Goal: Transaction & Acquisition: Obtain resource

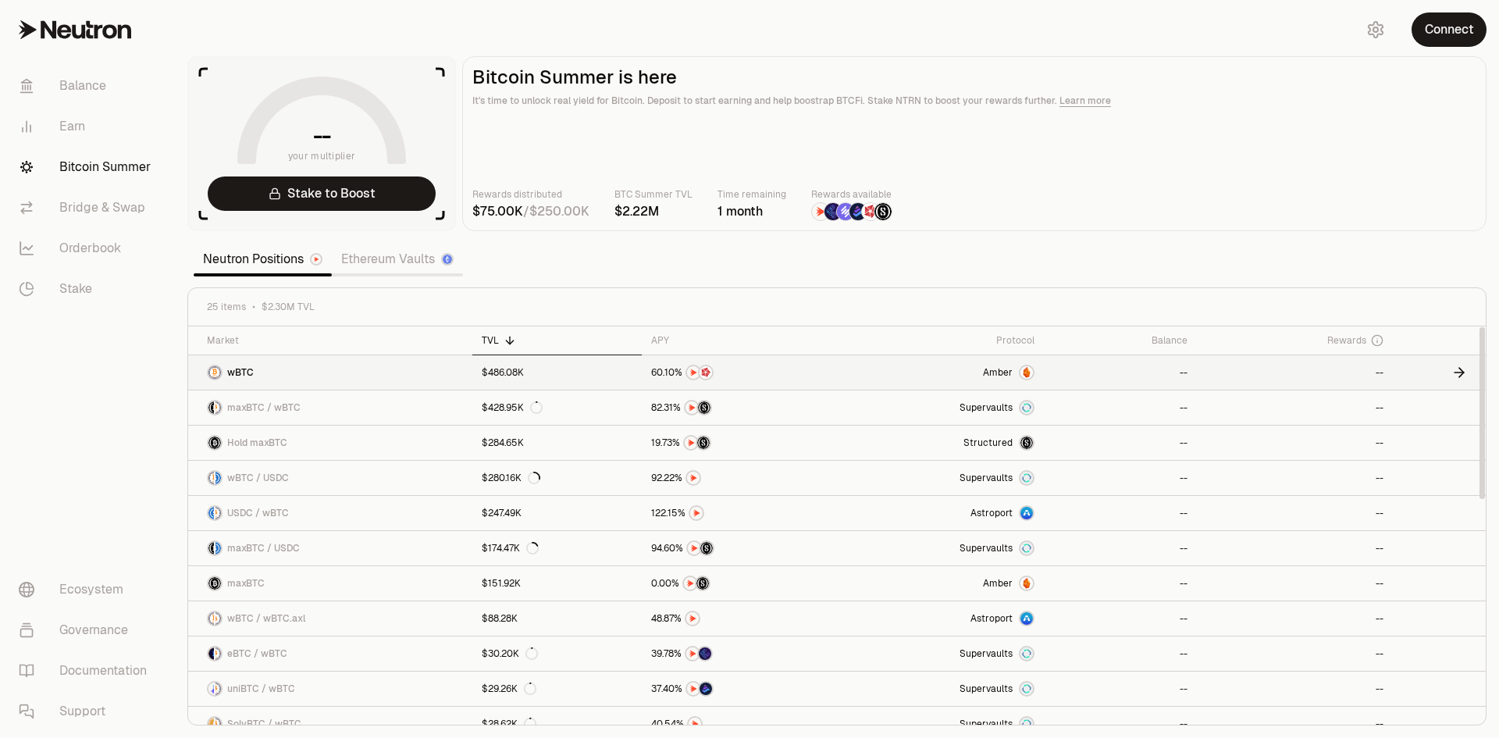
click at [1024, 373] on img at bounding box center [1027, 372] width 12 height 12
click at [1021, 408] on div at bounding box center [1027, 408] width 16 height 16
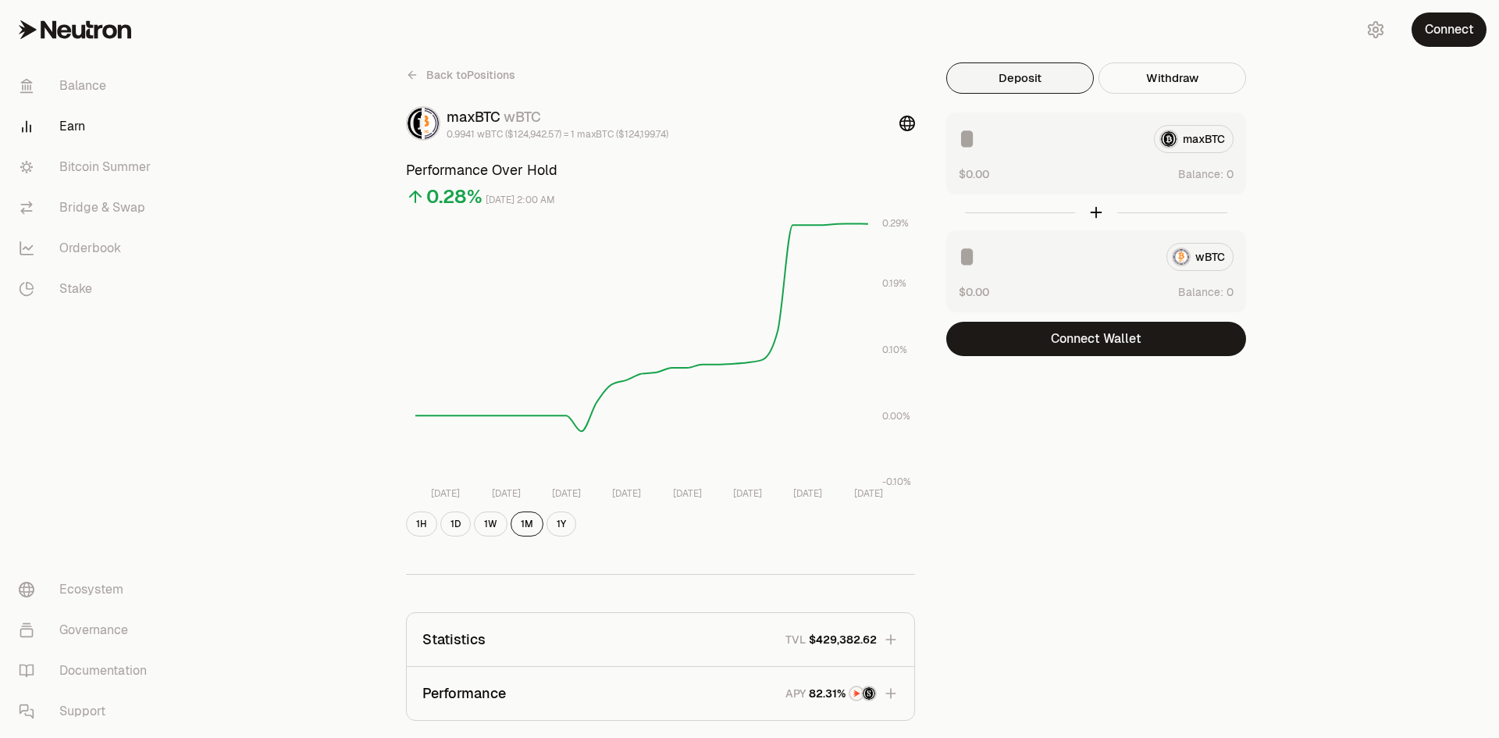
click at [993, 139] on input at bounding box center [1050, 139] width 183 height 28
type input "*"
click at [1121, 326] on button "Connect Wallet" at bounding box center [1096, 339] width 300 height 34
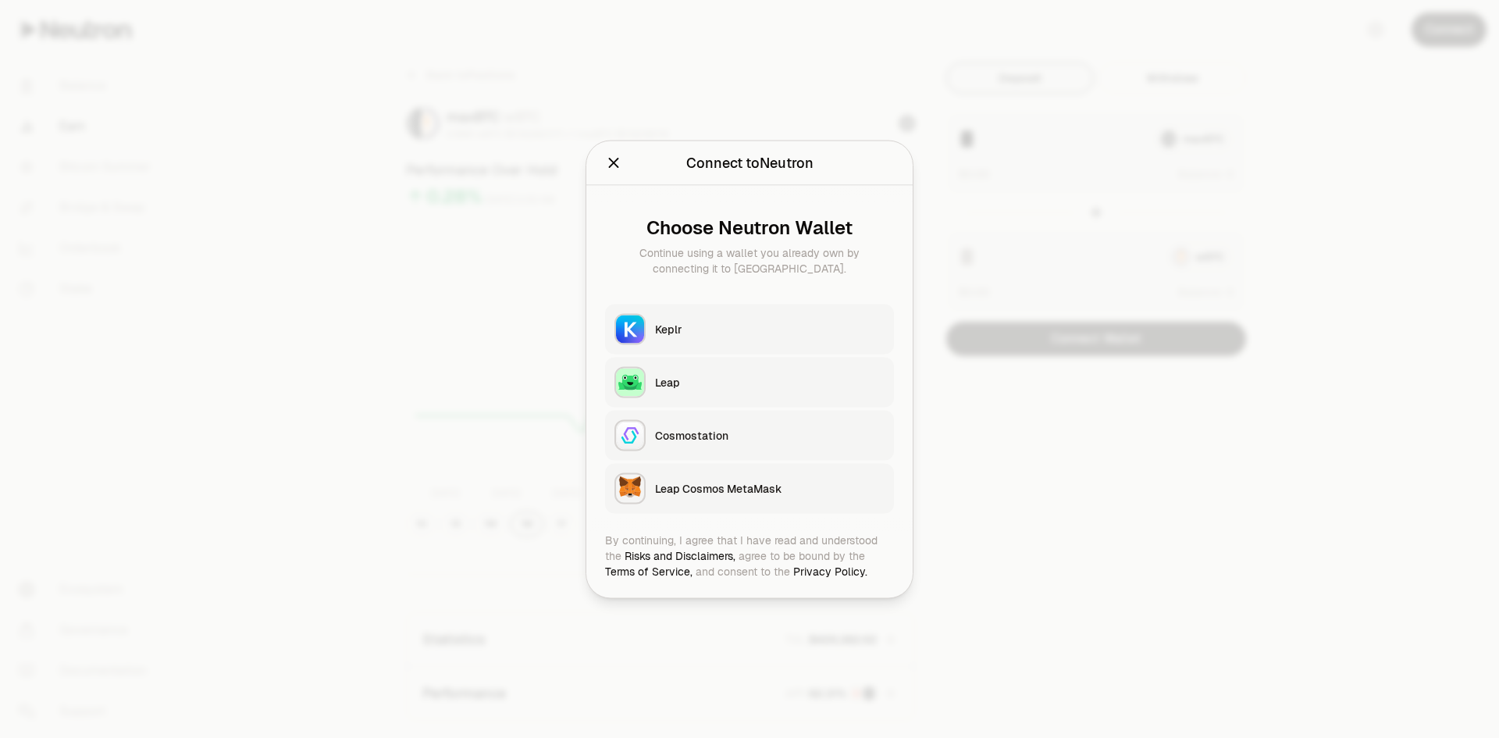
click at [677, 331] on div "Keplr" at bounding box center [770, 329] width 230 height 16
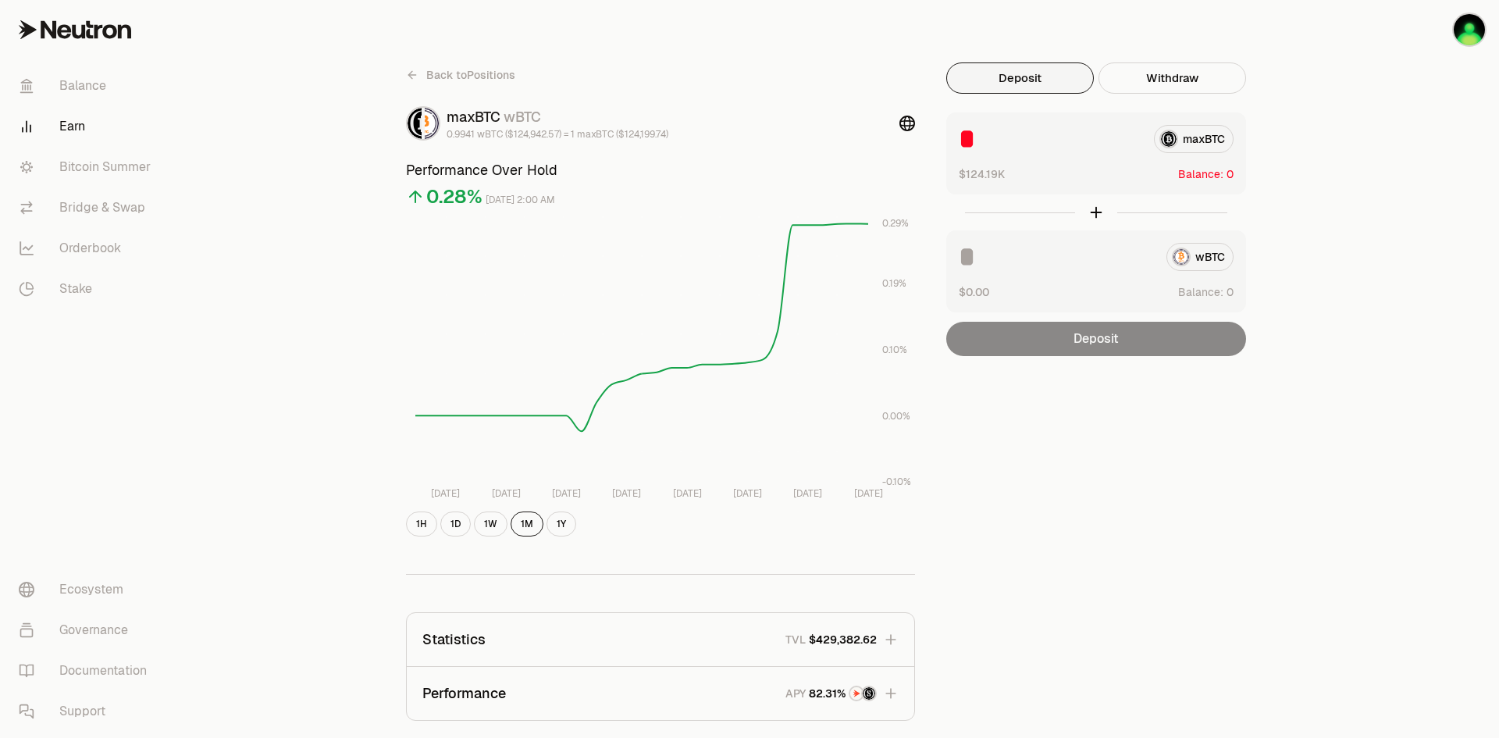
click at [1097, 244] on input at bounding box center [1056, 257] width 195 height 28
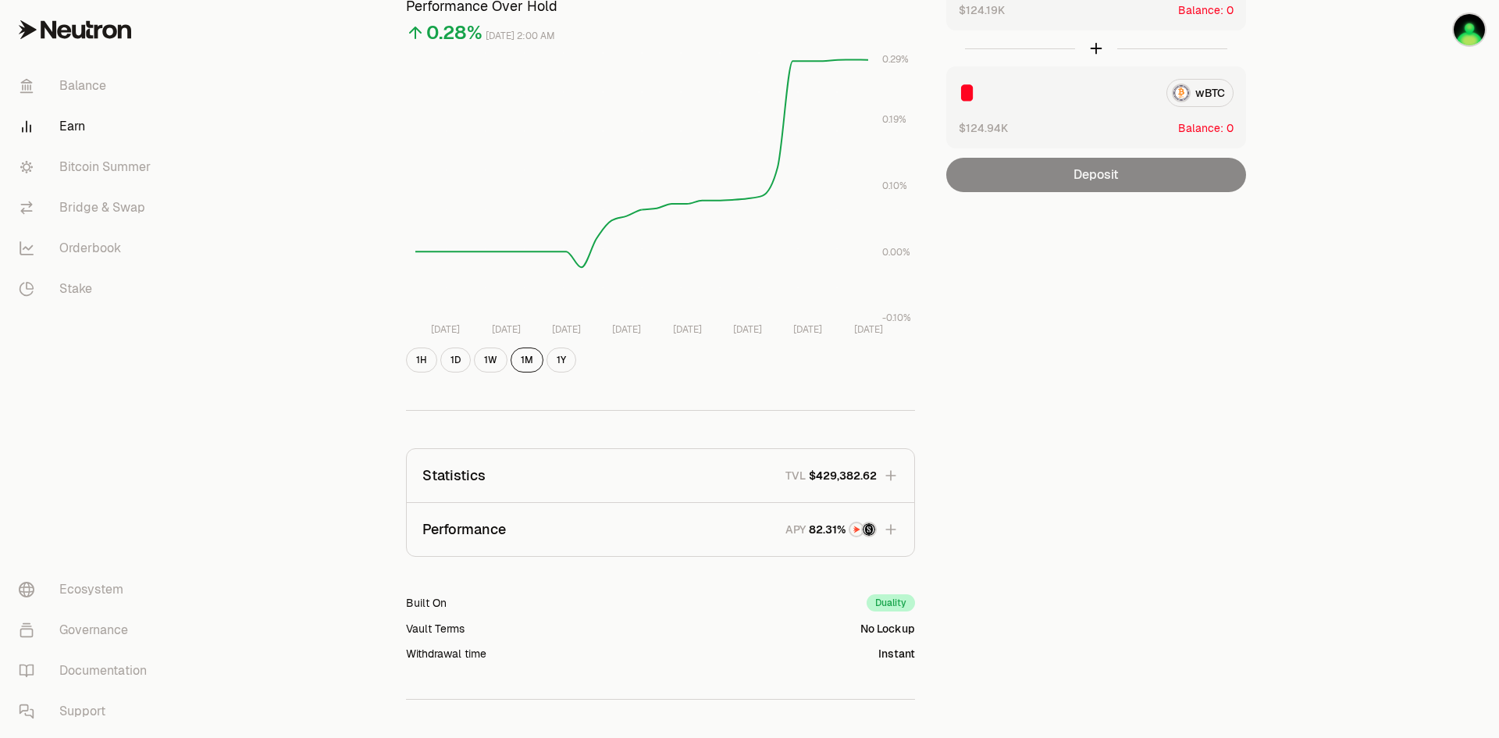
scroll to position [166, 0]
type input "*"
click at [104, 162] on link "Bitcoin Summer" at bounding box center [87, 167] width 162 height 41
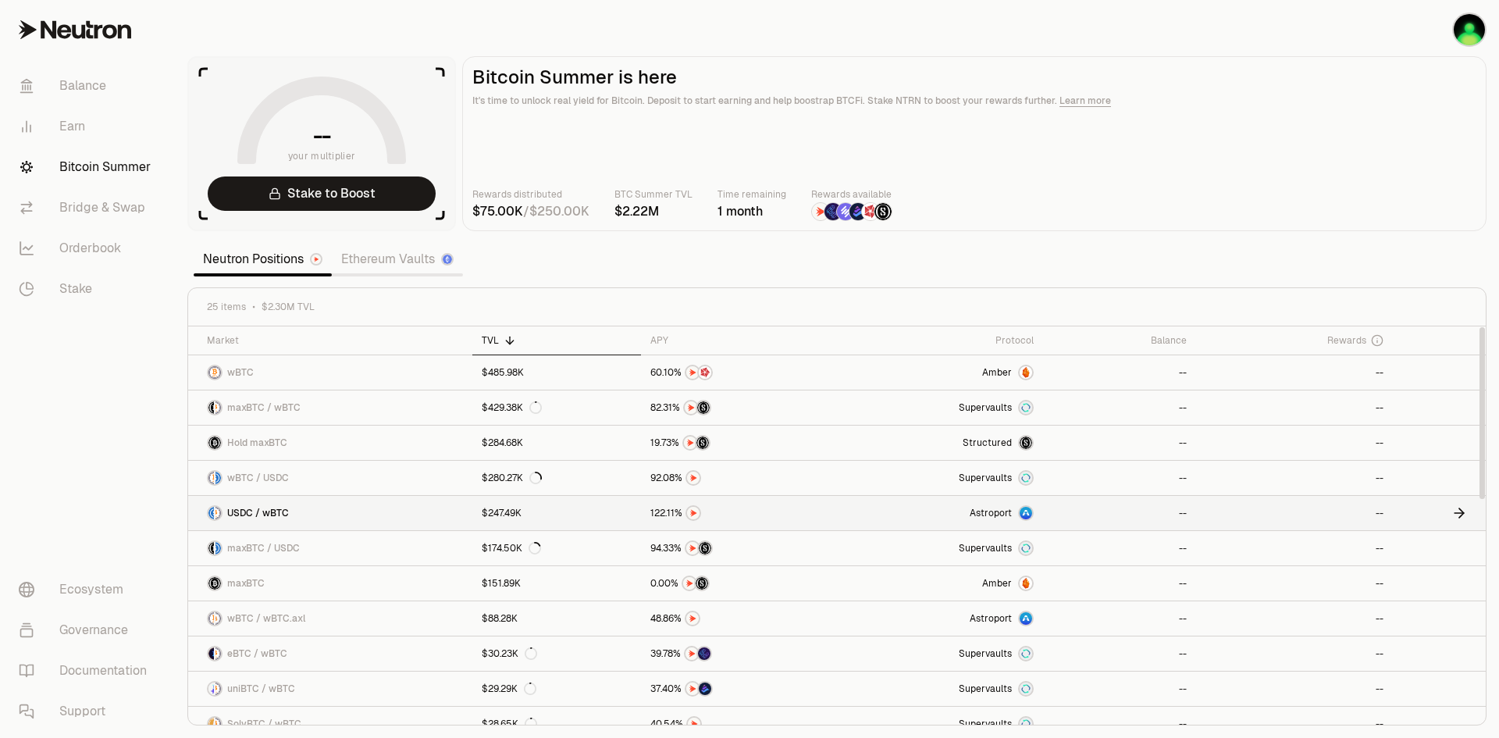
click at [434, 516] on link "USDC / wBTC" at bounding box center [330, 513] width 284 height 34
click at [317, 185] on link "Stake to Boost" at bounding box center [322, 193] width 228 height 34
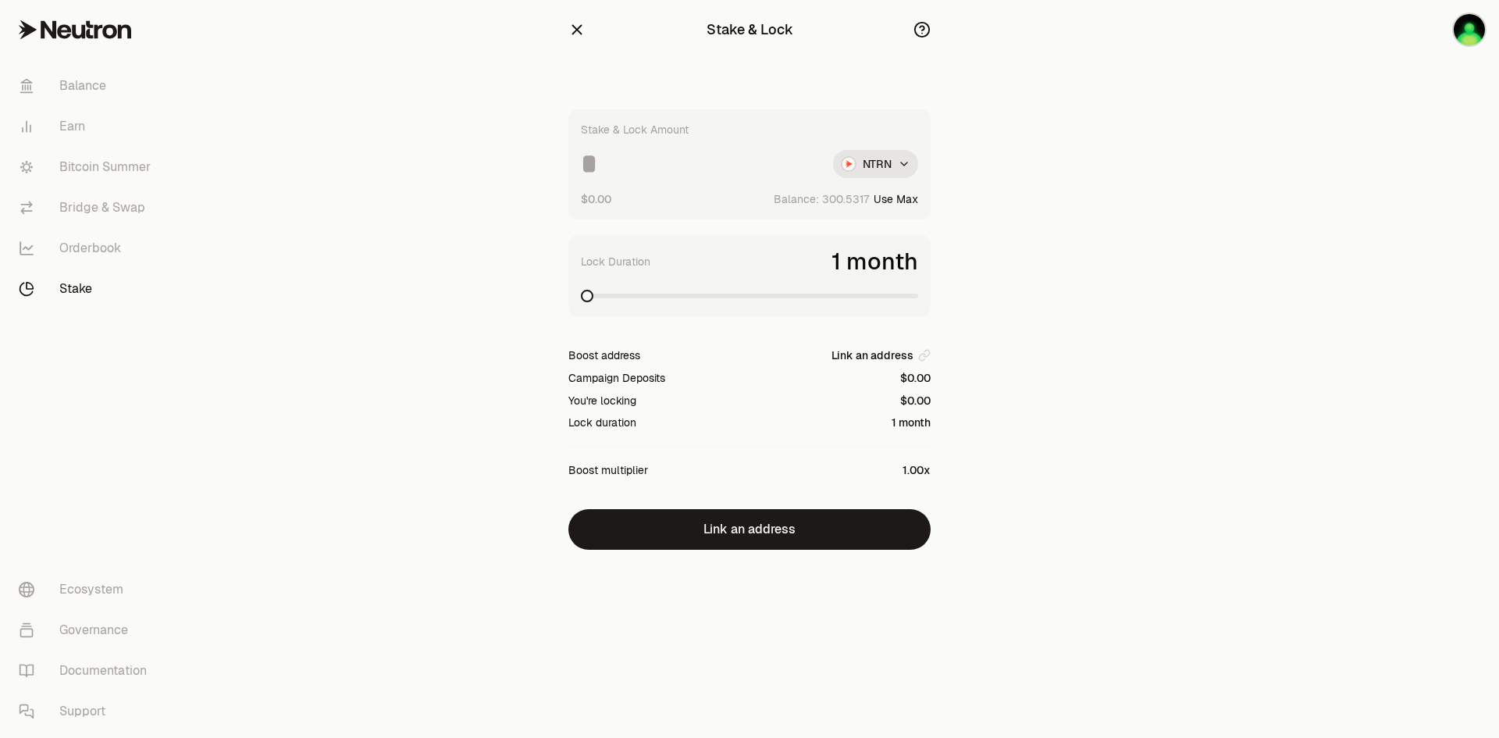
click at [779, 296] on span at bounding box center [749, 296] width 337 height 5
click at [918, 295] on span at bounding box center [912, 296] width 12 height 12
click at [907, 199] on button "Use Max" at bounding box center [896, 199] width 45 height 16
type input "**********"
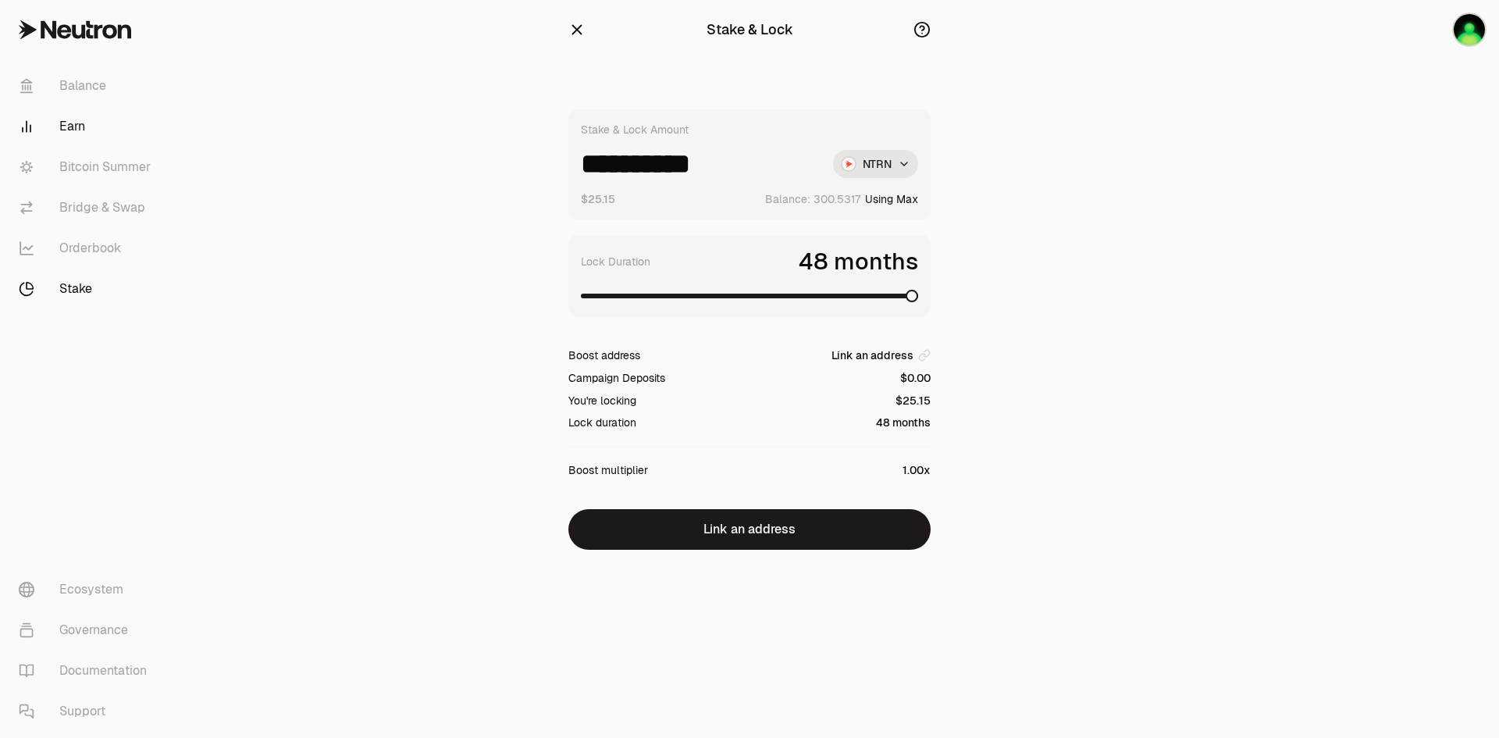
click at [76, 121] on link "Earn" at bounding box center [87, 126] width 162 height 41
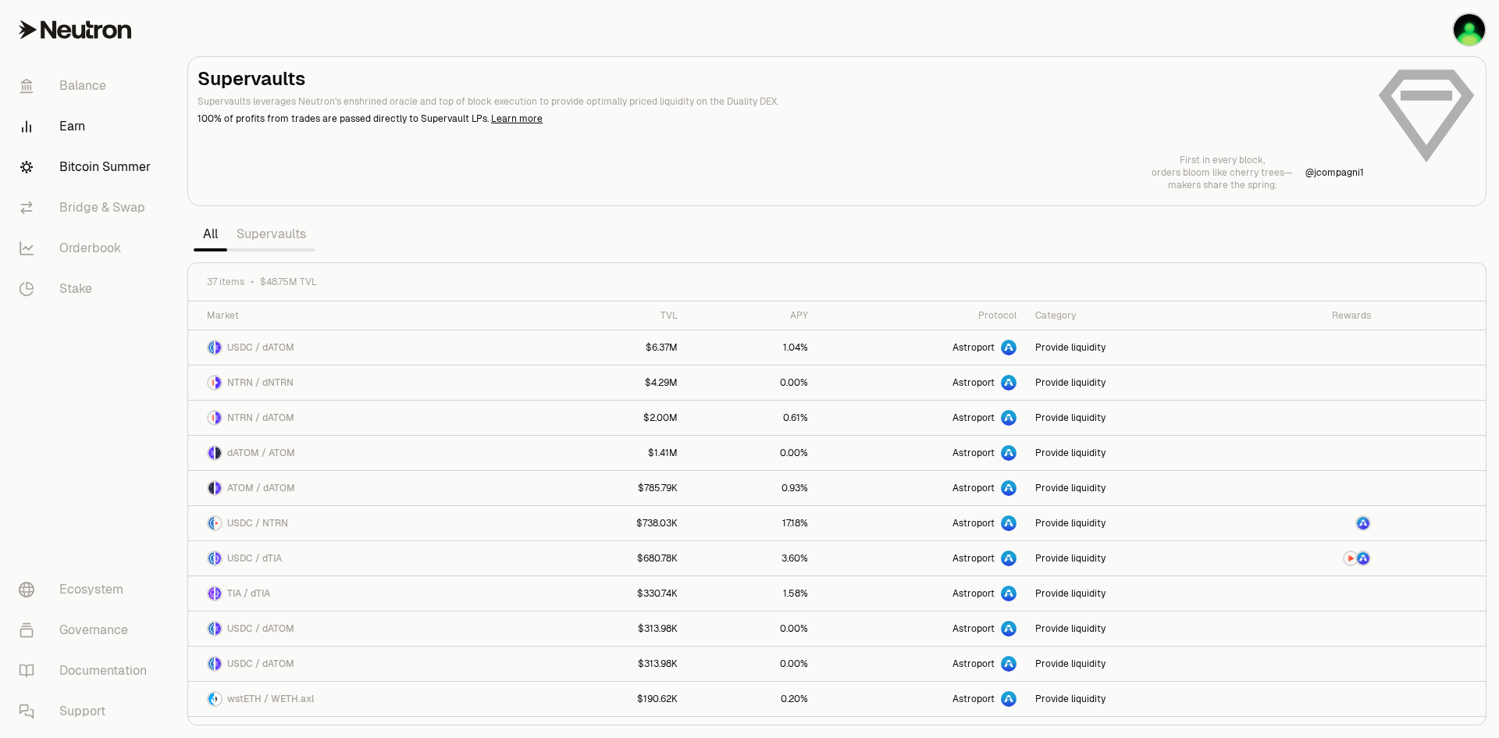
click at [130, 173] on link "Bitcoin Summer" at bounding box center [87, 167] width 162 height 41
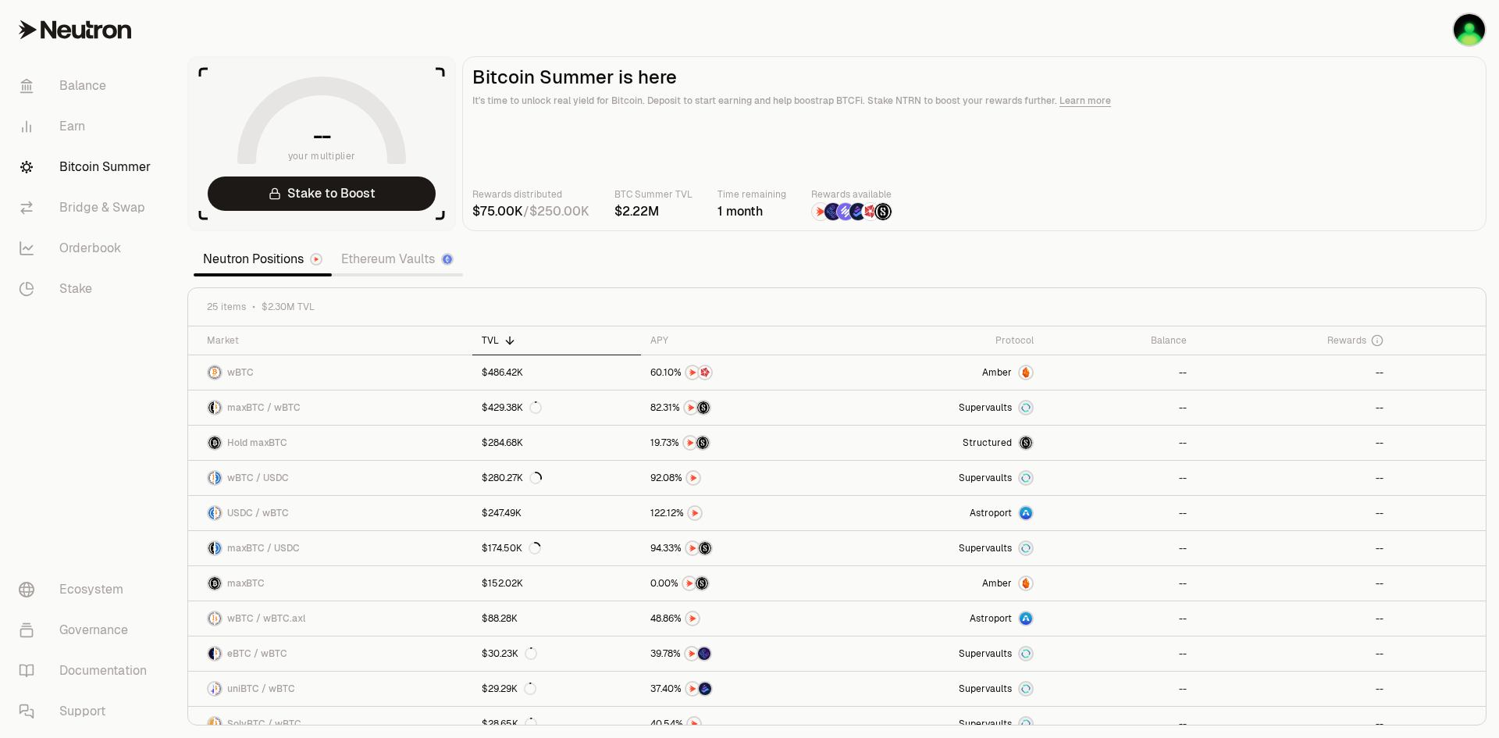
click at [407, 254] on link "Ethereum Vaults" at bounding box center [397, 259] width 131 height 31
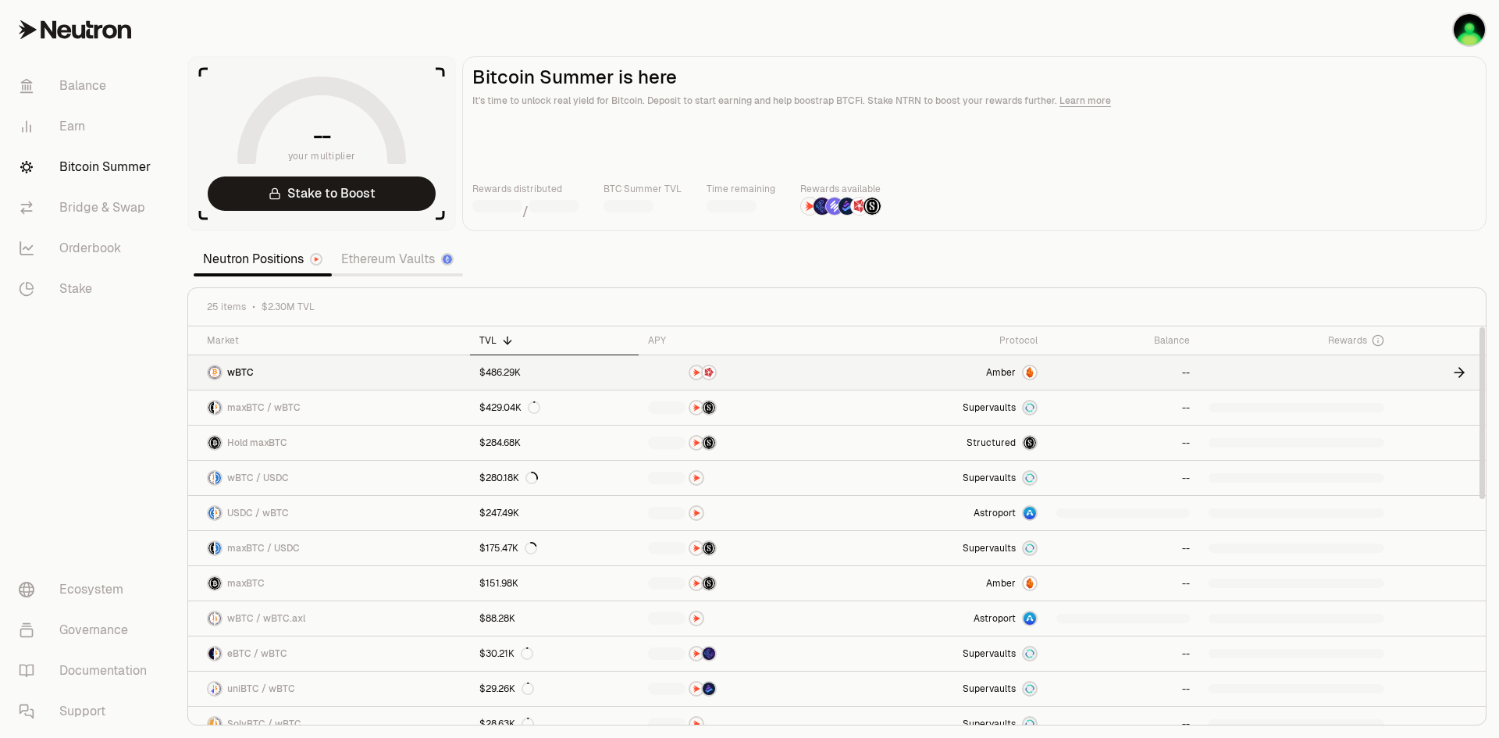
click at [583, 377] on link "$486.29K" at bounding box center [554, 372] width 168 height 34
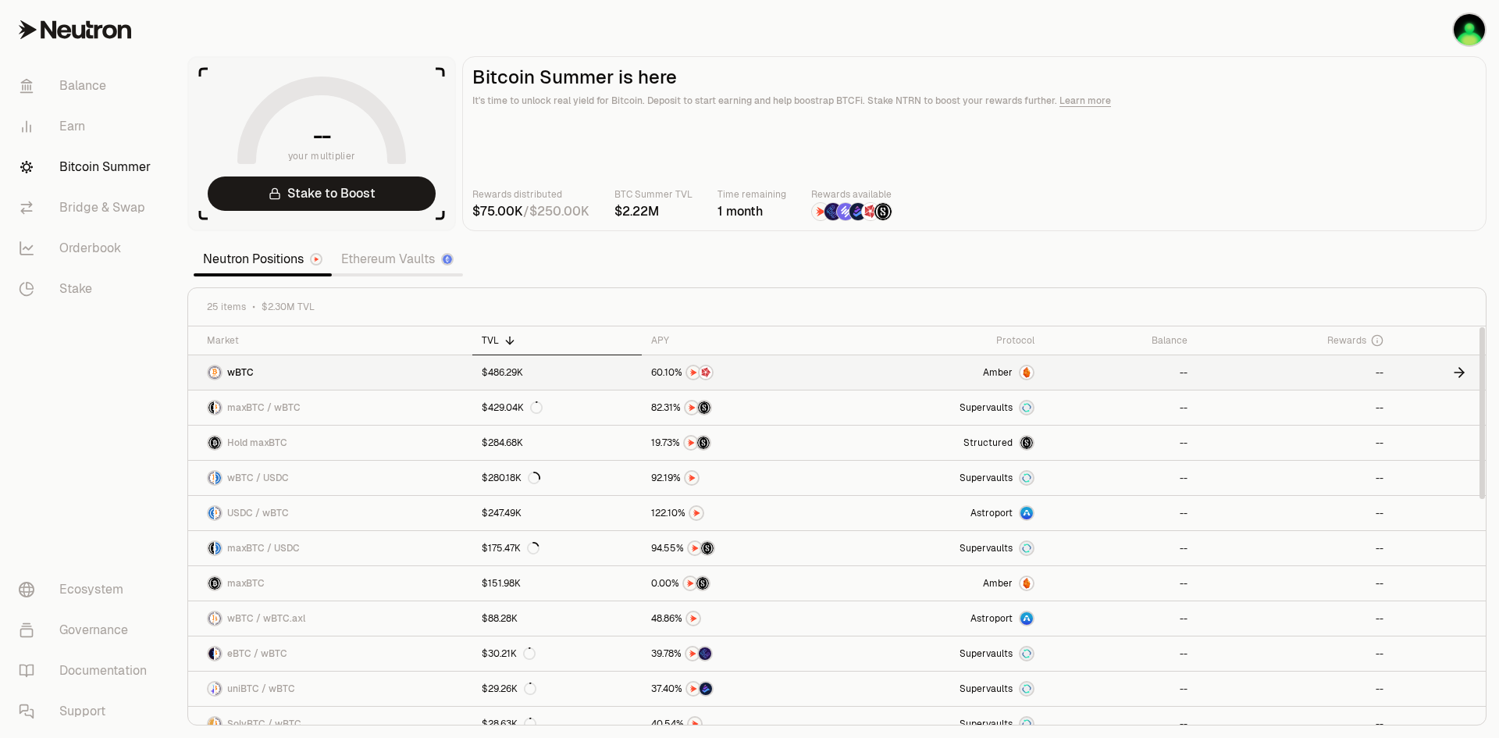
click at [1027, 368] on img at bounding box center [1027, 372] width 12 height 12
click at [1026, 405] on img at bounding box center [1027, 407] width 12 height 12
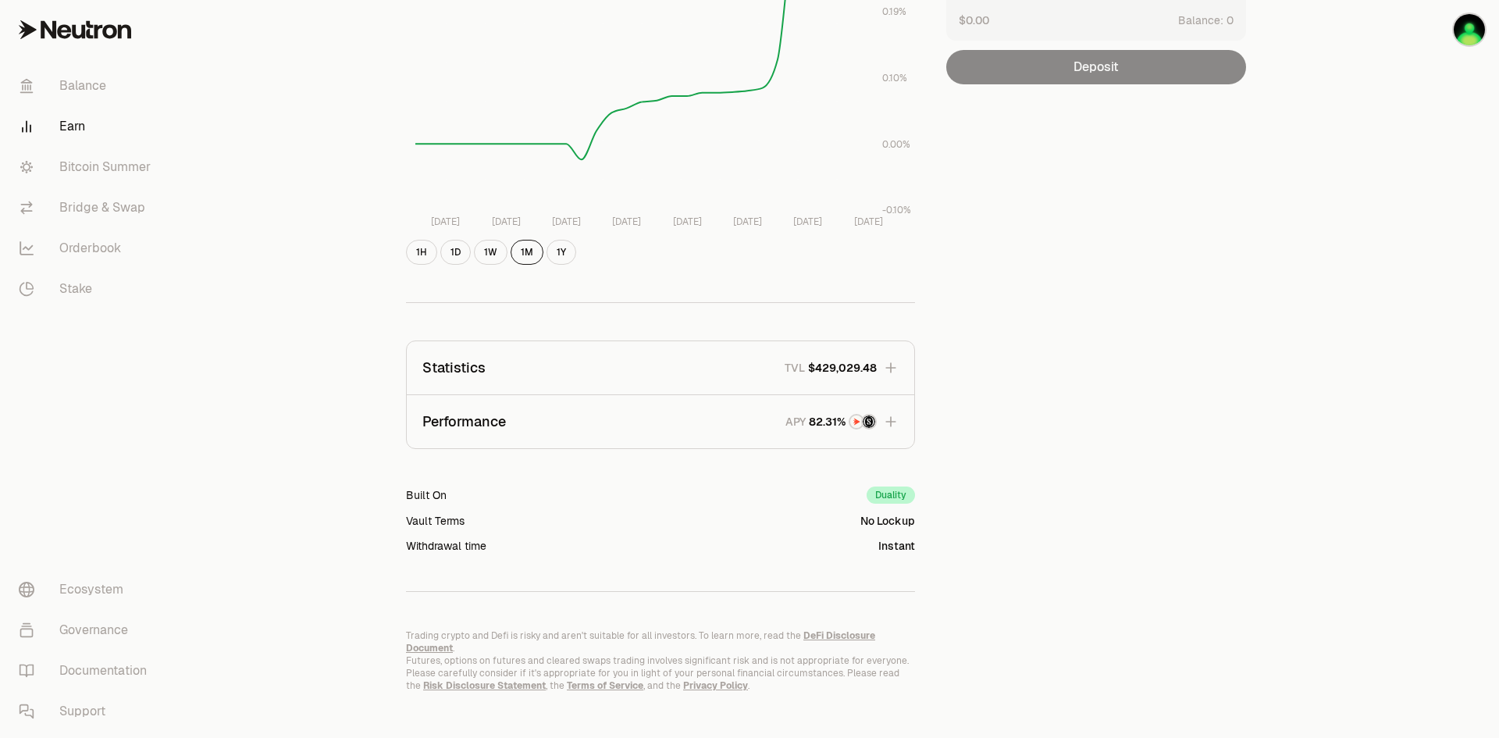
scroll to position [276, 0]
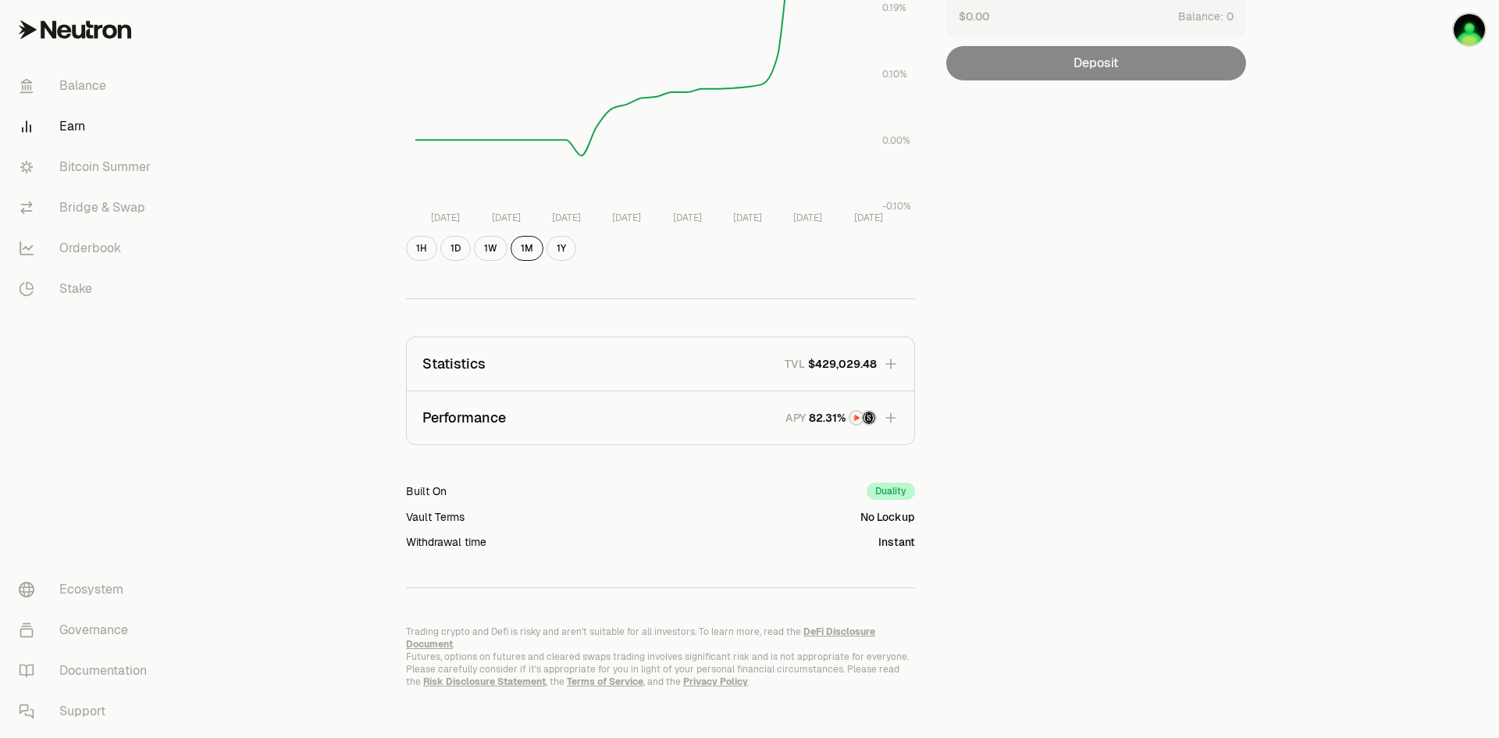
click at [488, 484] on div "Built On Duality" at bounding box center [660, 491] width 509 height 17
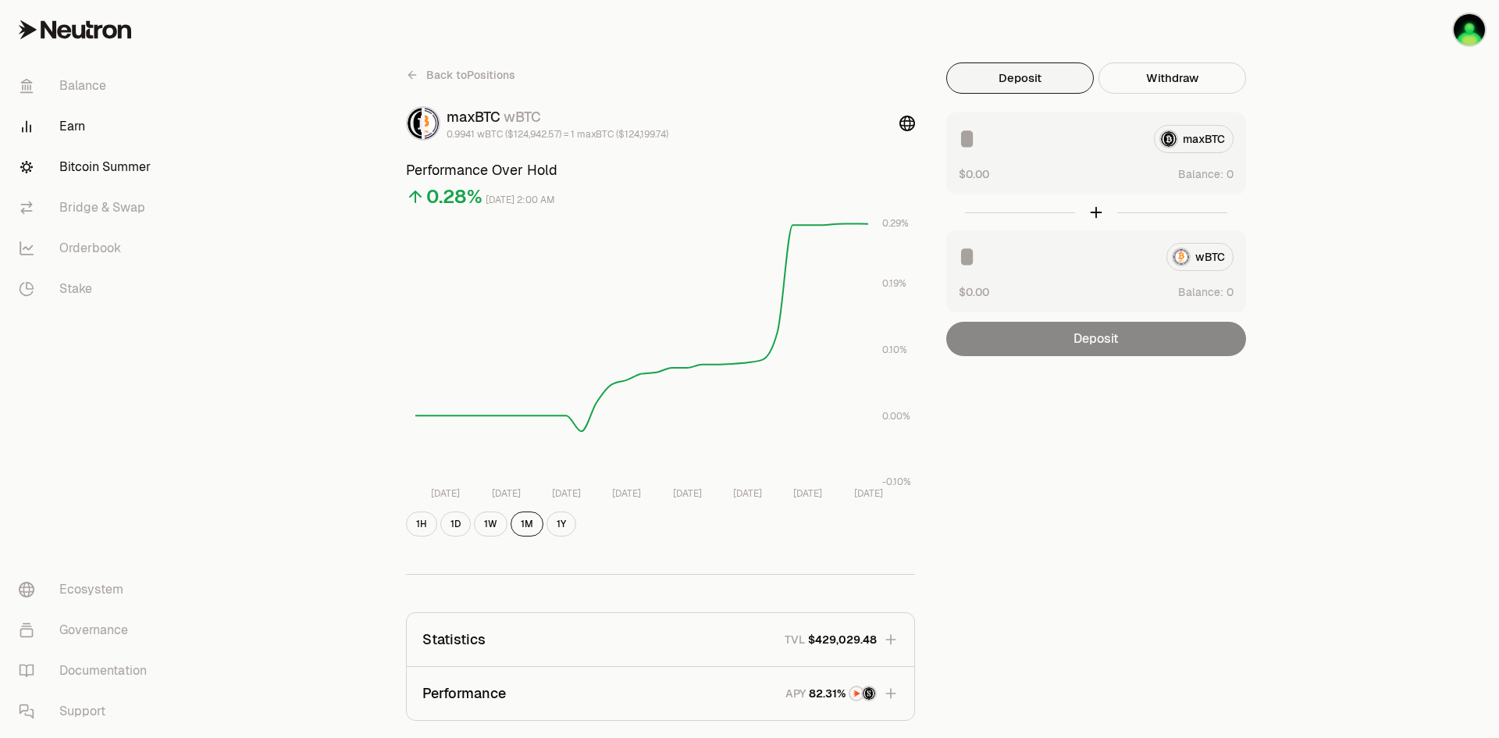
click at [102, 149] on link "Bitcoin Summer" at bounding box center [87, 167] width 162 height 41
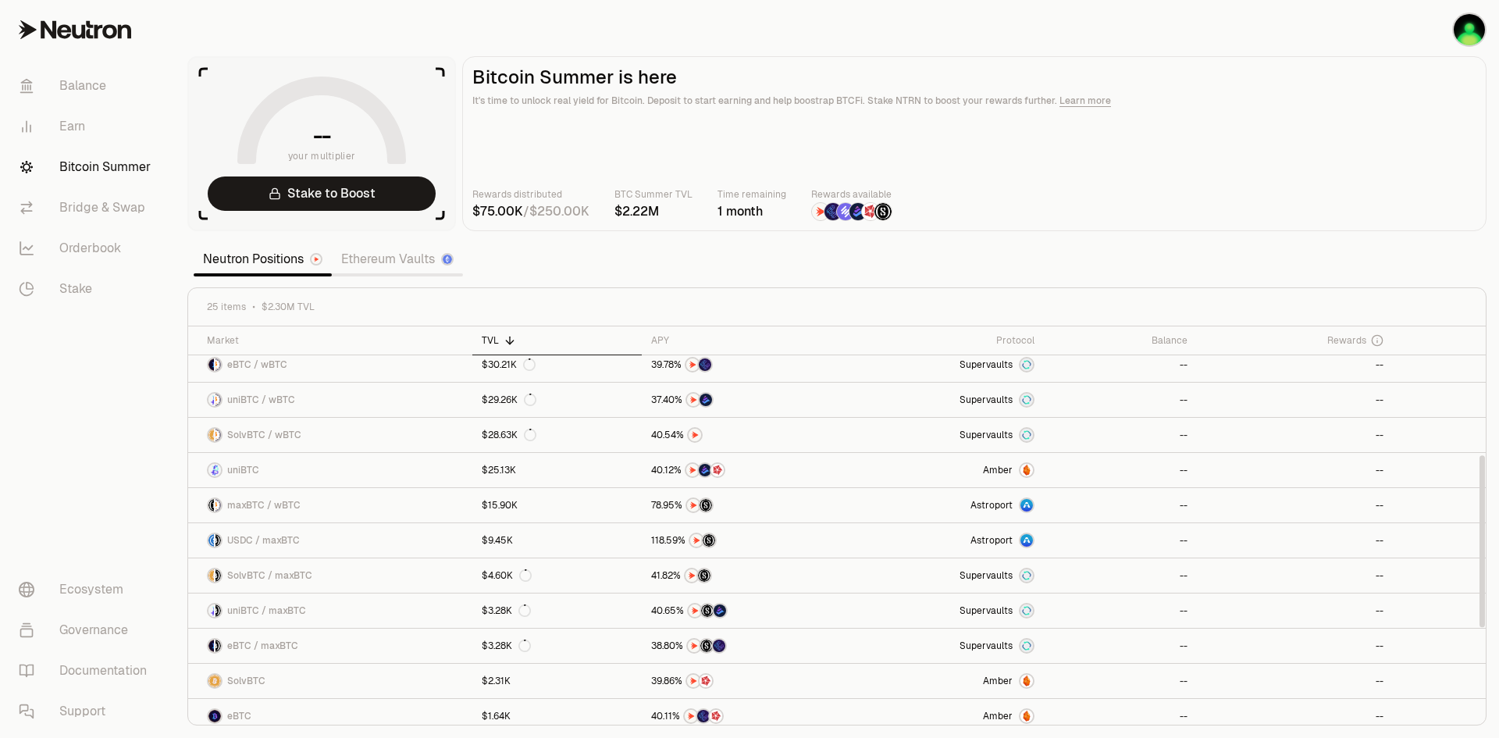
scroll to position [303, 0]
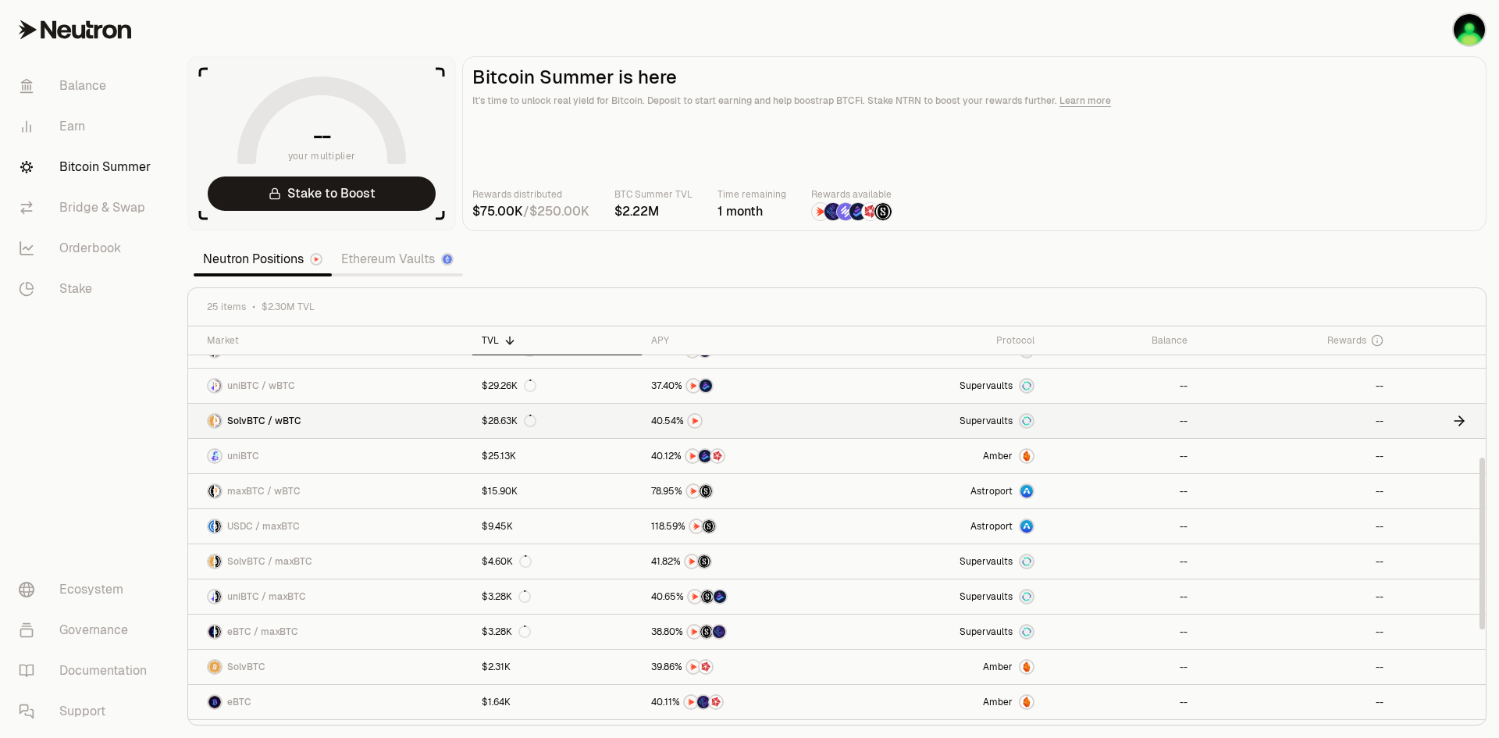
click at [1010, 415] on span "Supervaults" at bounding box center [986, 421] width 53 height 12
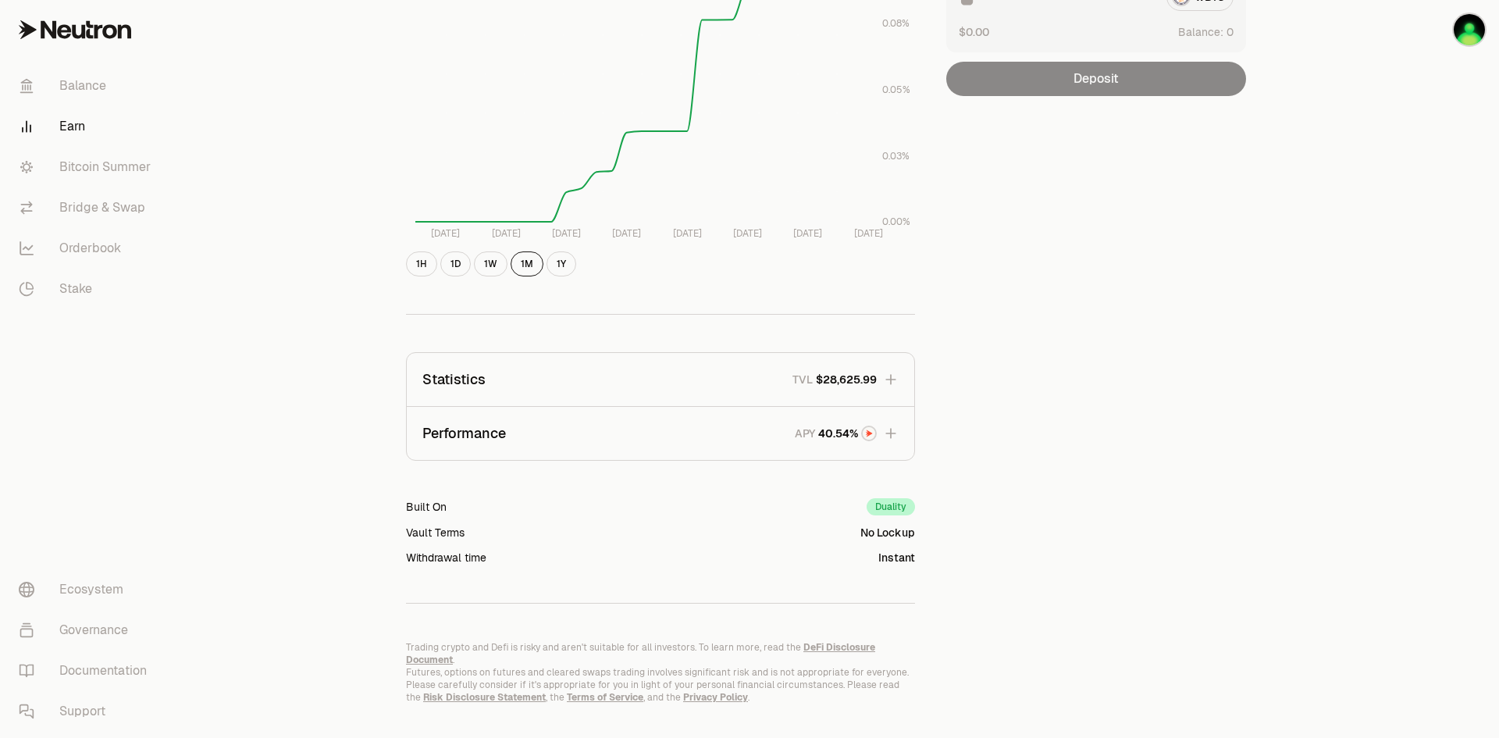
scroll to position [276, 0]
